Goal: Ask a question

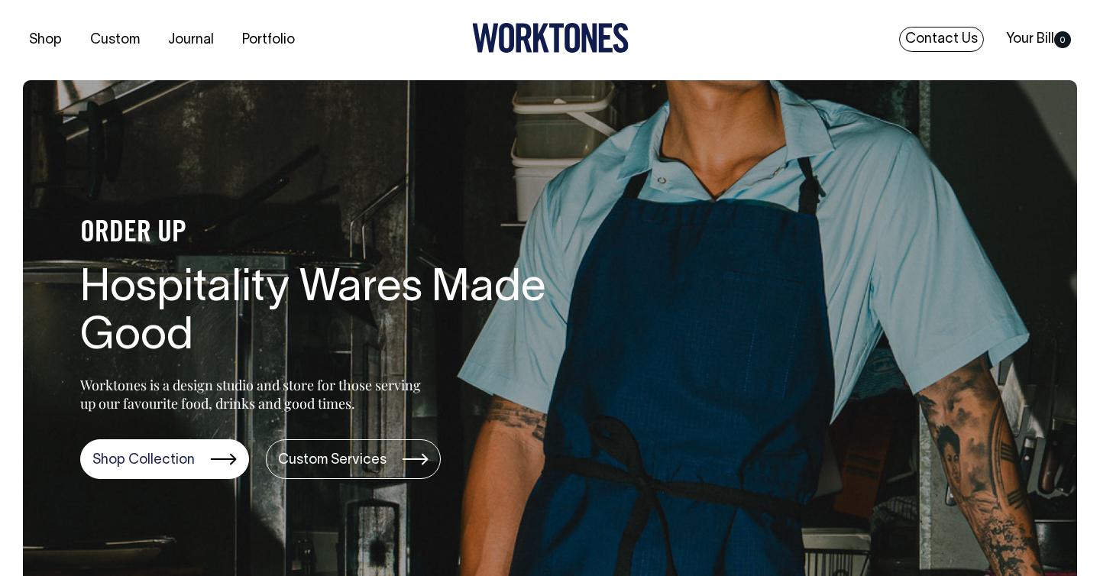
click at [940, 31] on link "Contact Us" at bounding box center [941, 39] width 85 height 25
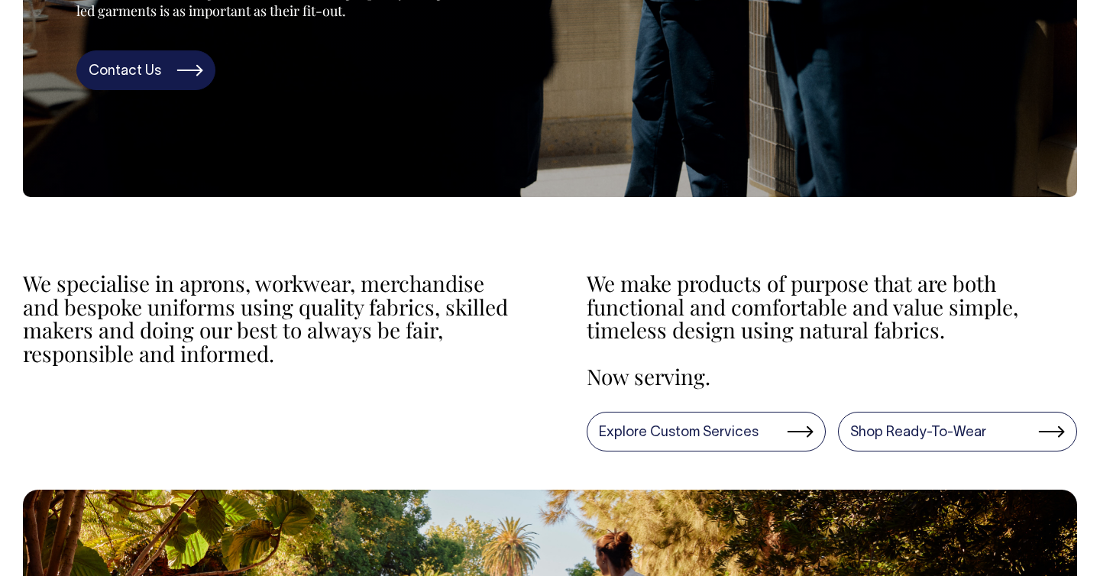
click at [146, 90] on link "Contact Us" at bounding box center [145, 70] width 139 height 40
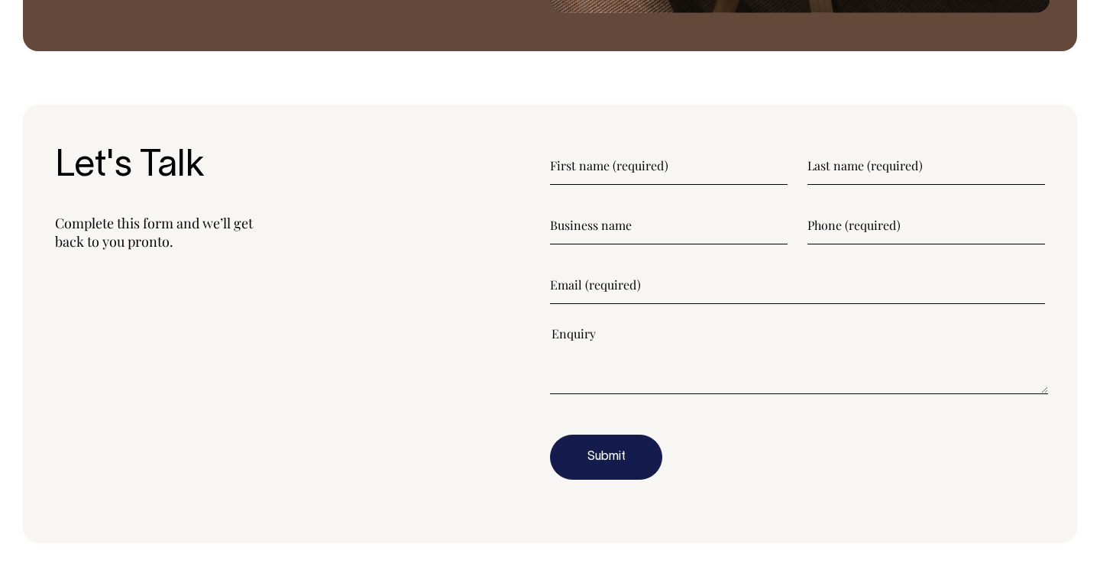
scroll to position [1761, 0]
click at [591, 352] on textarea"] at bounding box center [799, 359] width 498 height 69
click at [601, 291] on input"] "email" at bounding box center [797, 285] width 495 height 38
